Goal: Task Accomplishment & Management: Use online tool/utility

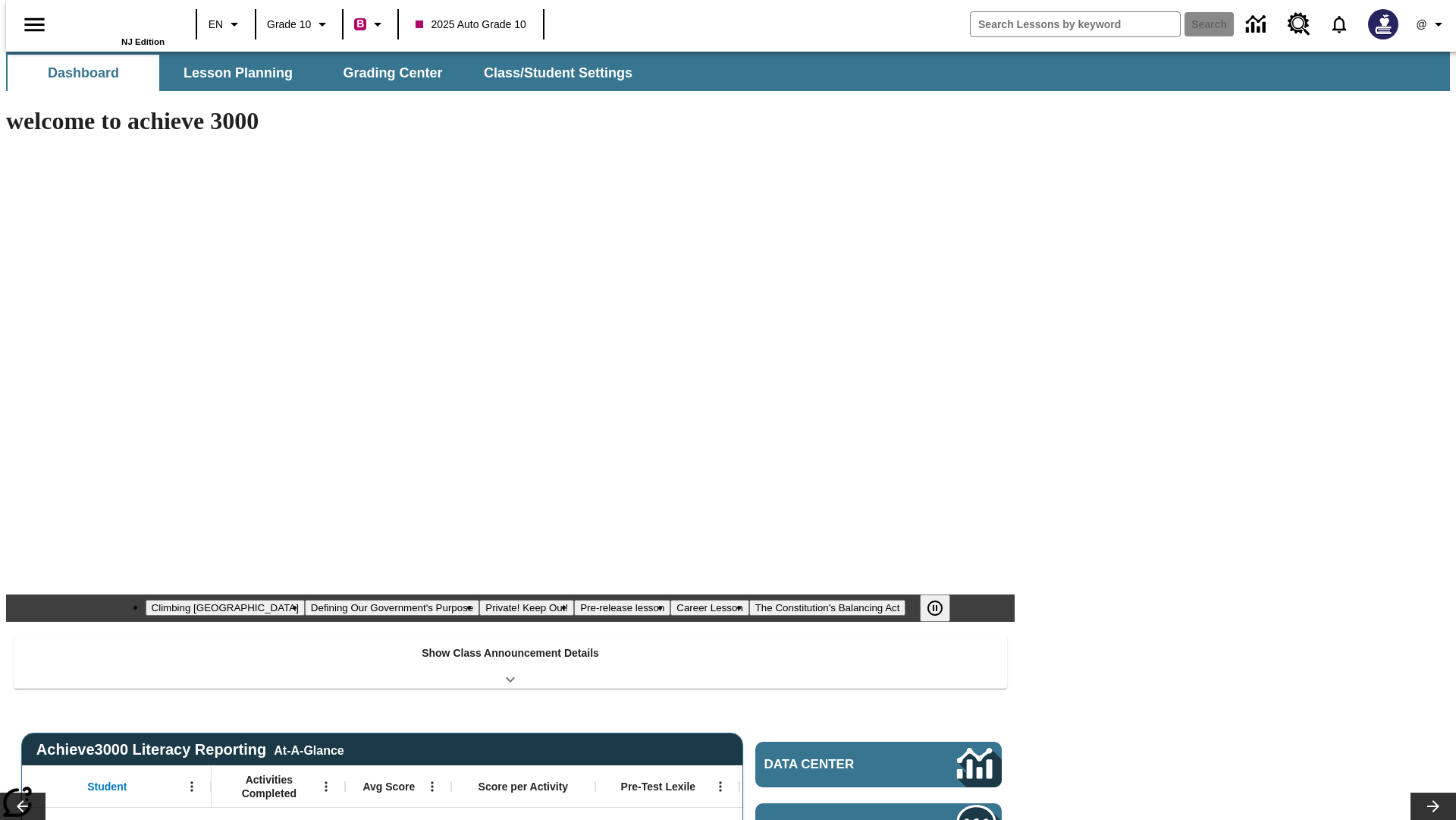
type input "-1"
click at [387, 73] on span "Grading Center" at bounding box center [392, 73] width 99 height 17
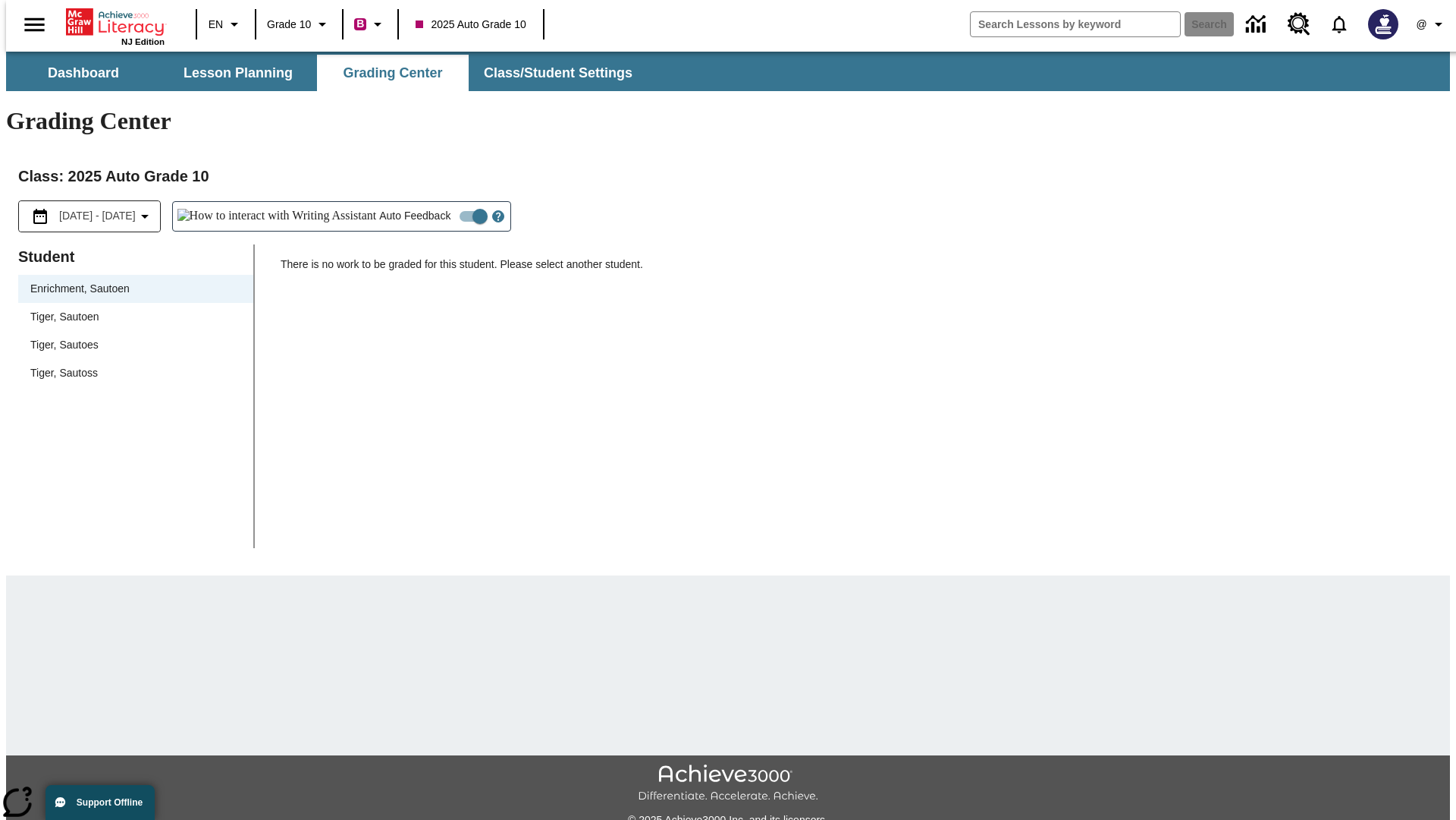
click at [130, 308] on div "Tiger, Sautoen" at bounding box center [136, 316] width 211 height 16
click at [496, 213] on icon "Open Help for Writing Assistant" at bounding box center [497, 217] width 4 height 9
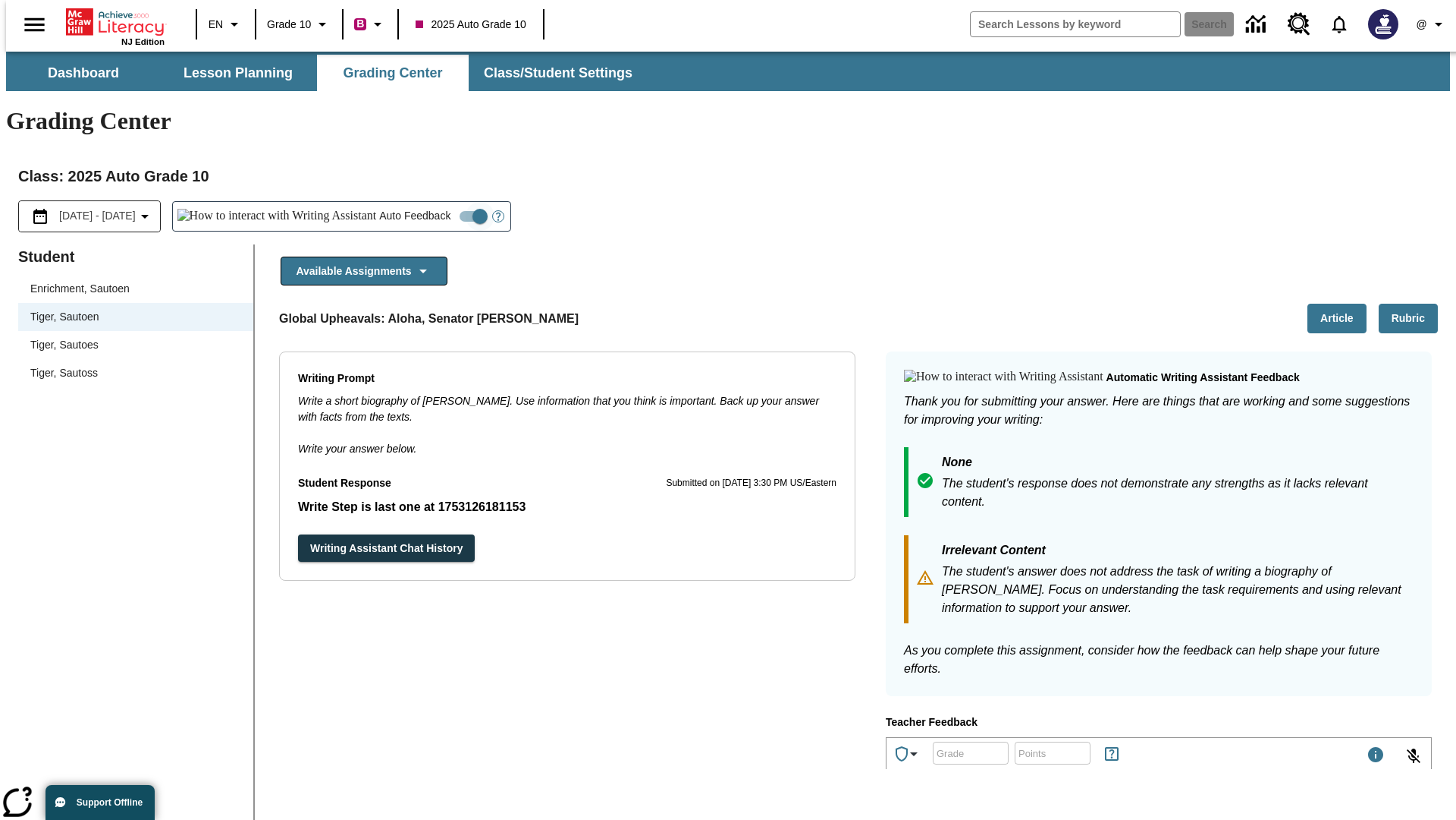
click at [437, 202] on input "Auto Feedback" at bounding box center [480, 216] width 86 height 29
checkbox input "false"
